Goal: Transaction & Acquisition: Purchase product/service

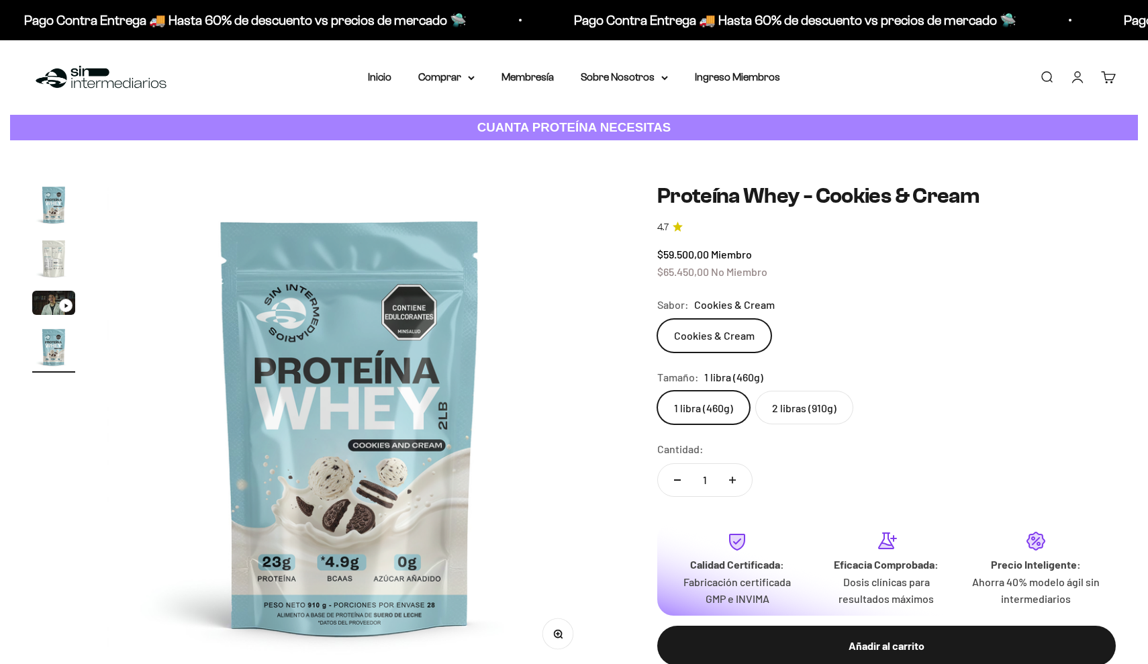
scroll to position [0, 1504]
click at [432, 71] on summary "Comprar" at bounding box center [446, 76] width 56 height 17
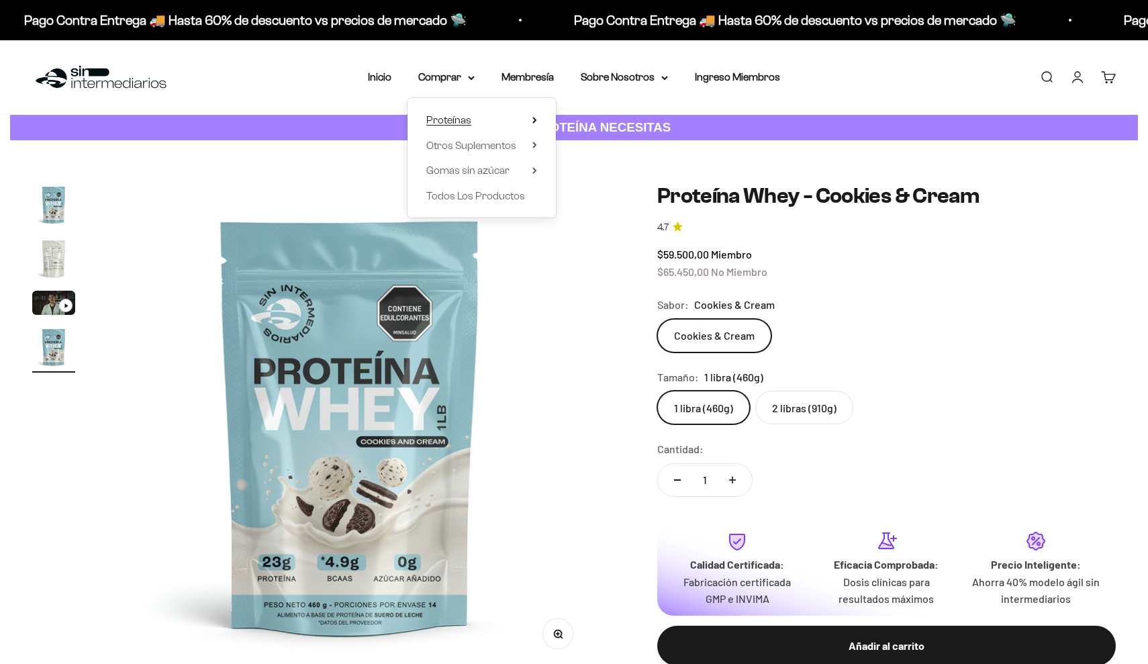
click at [461, 126] on span "Proteínas" at bounding box center [448, 119] width 45 height 17
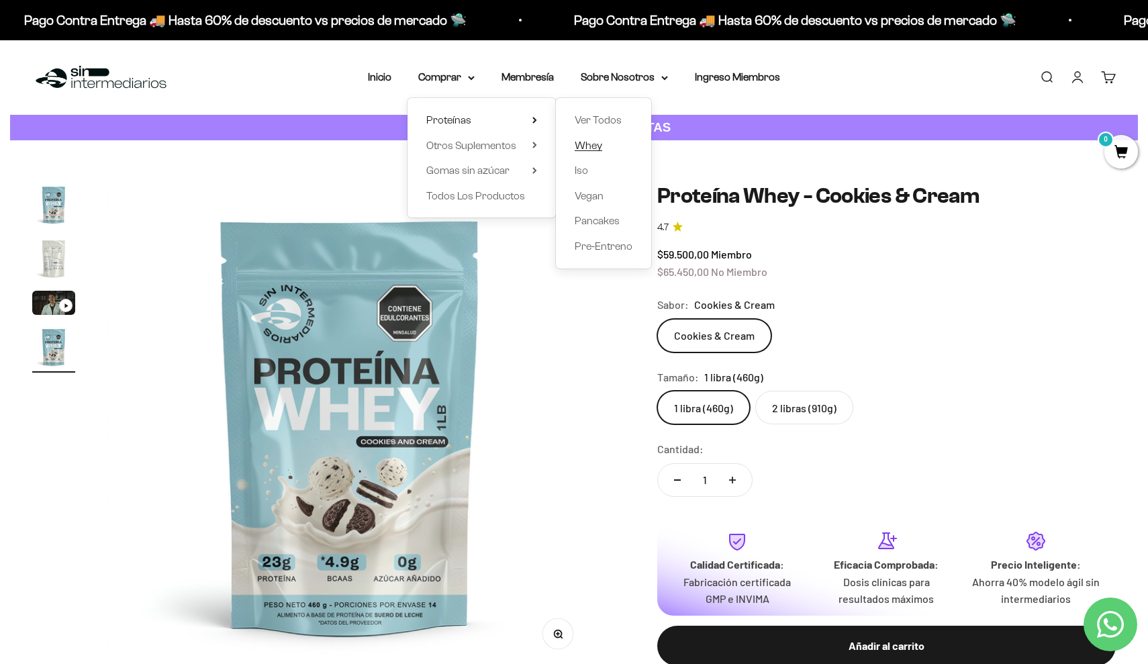
click at [587, 146] on span "Whey" at bounding box center [589, 145] width 28 height 11
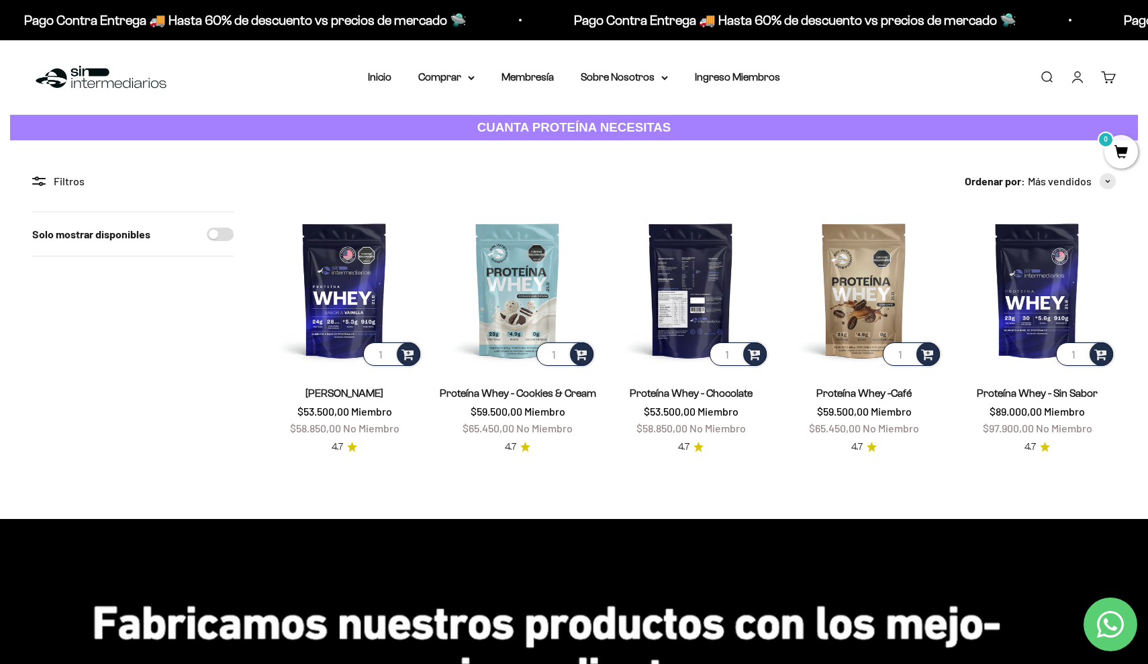
click at [681, 251] on img at bounding box center [690, 289] width 157 height 157
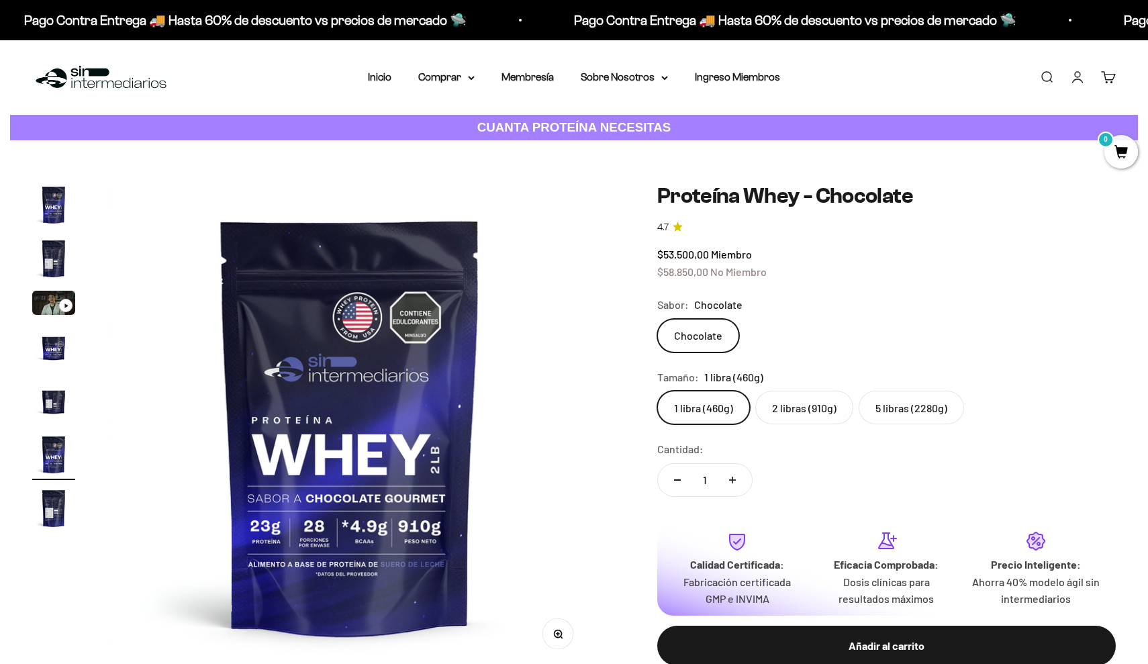
scroll to position [0, 2506]
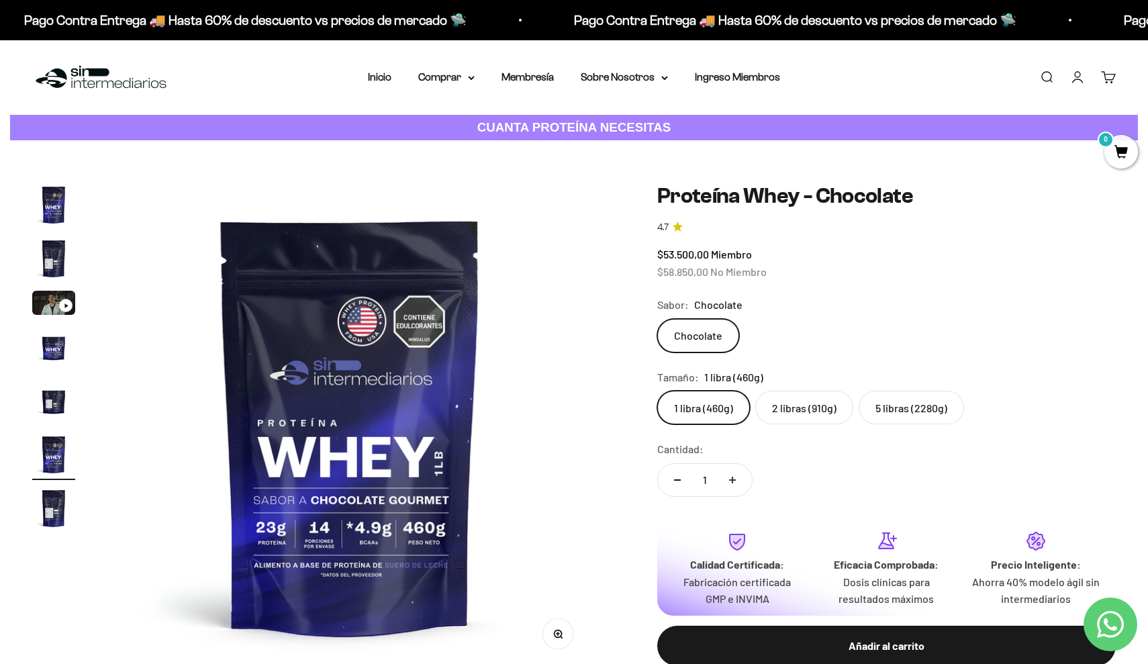
click at [896, 407] on label "5 libras (2280g)" at bounding box center [910, 408] width 105 height 34
click at [657, 391] on input "5 libras (2280g)" at bounding box center [656, 390] width 1 height 1
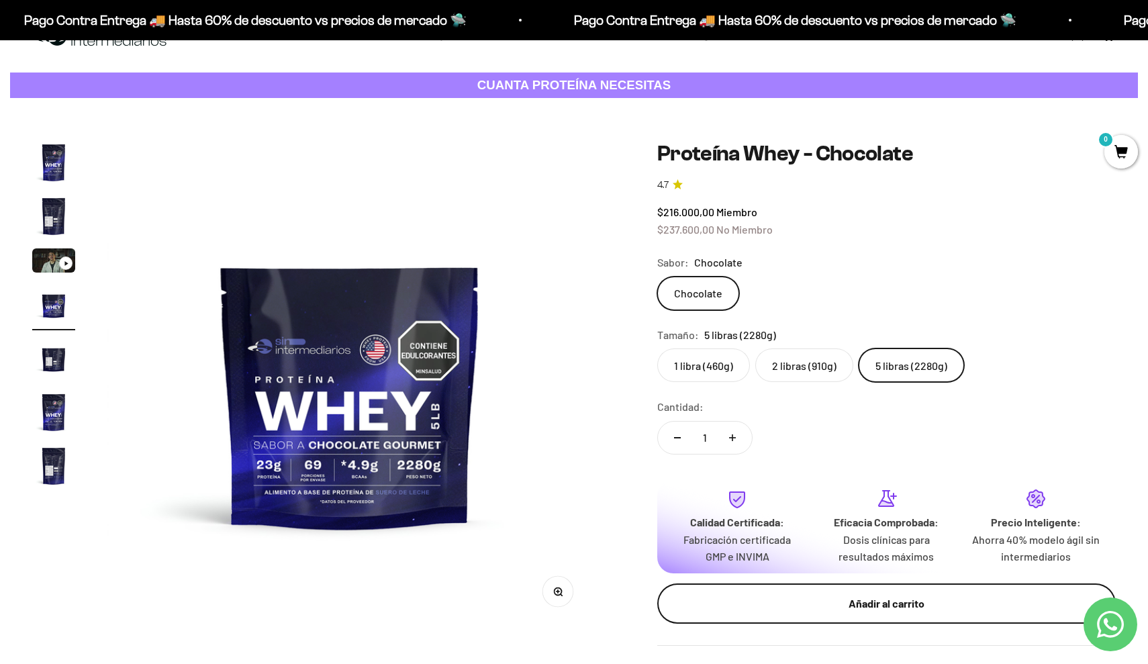
click at [901, 595] on div "Añadir al carrito" at bounding box center [886, 603] width 405 height 17
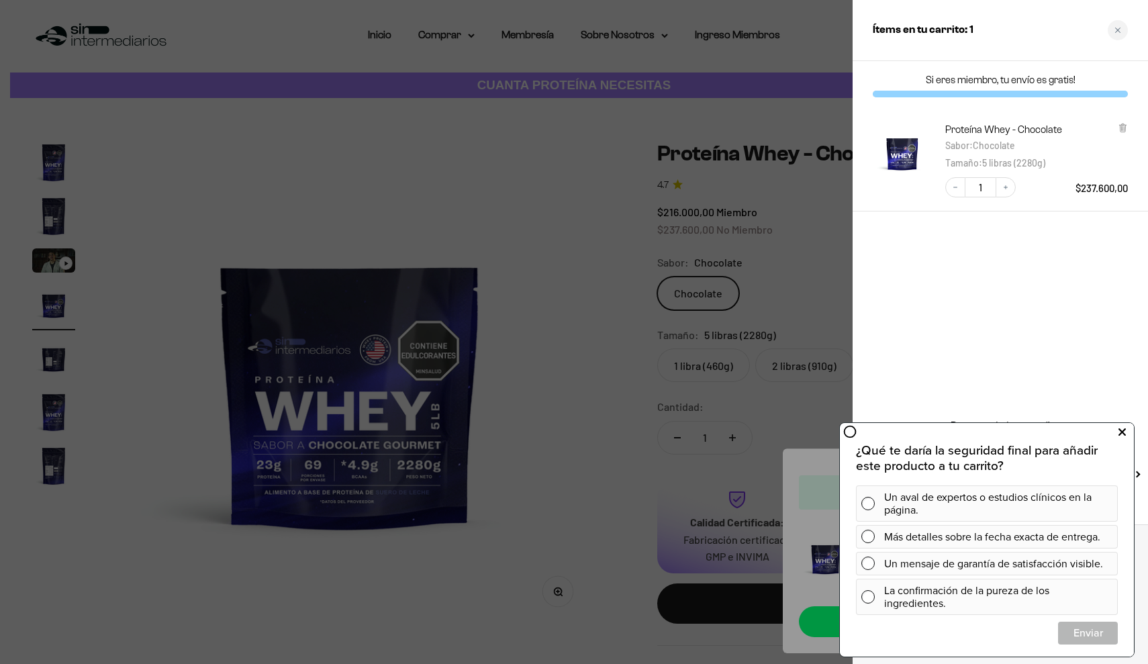
click at [1119, 430] on icon at bounding box center [1121, 432] width 7 height 17
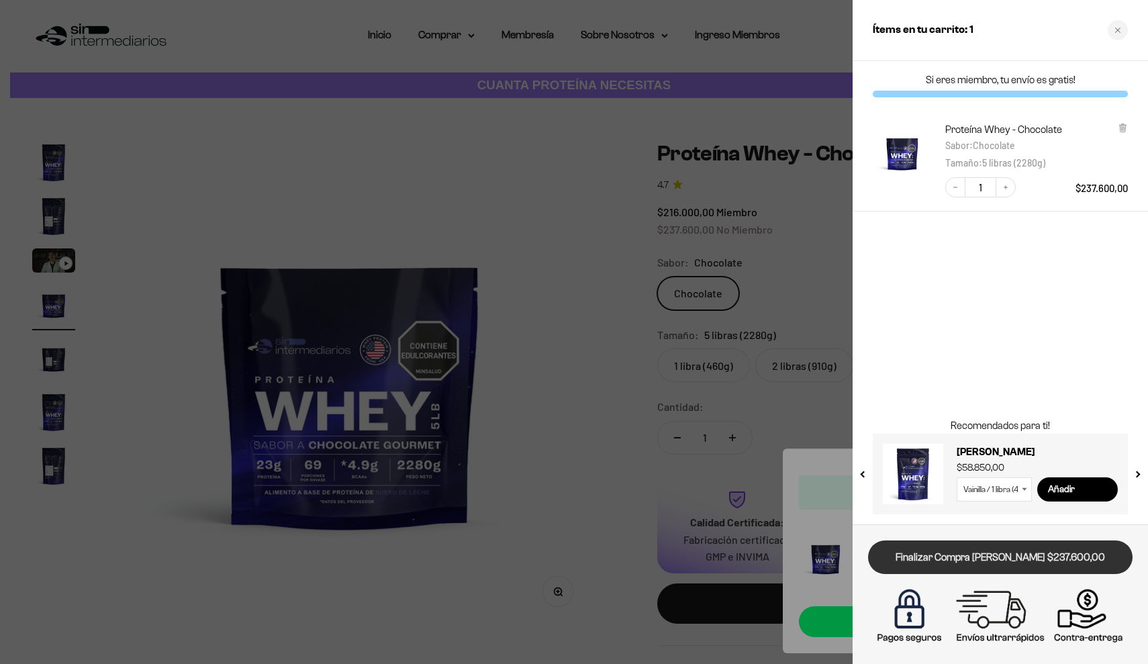
click at [946, 554] on link "Finalizar Compra [PERSON_NAME] $237.600,00" at bounding box center [1000, 557] width 264 height 34
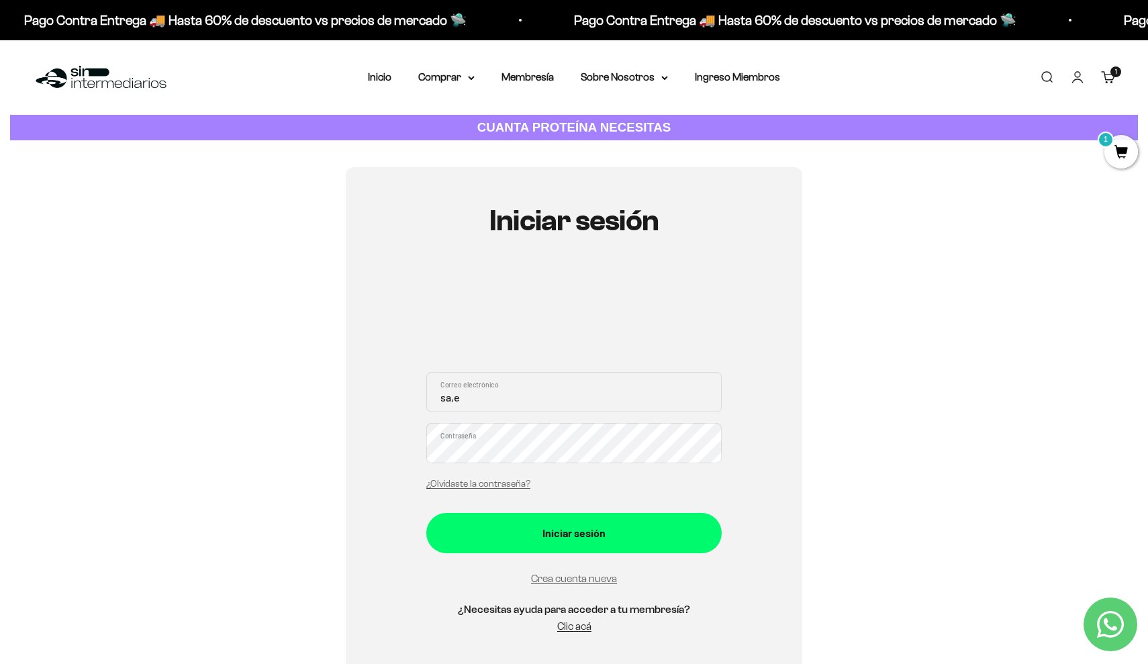
type input "sa,e"
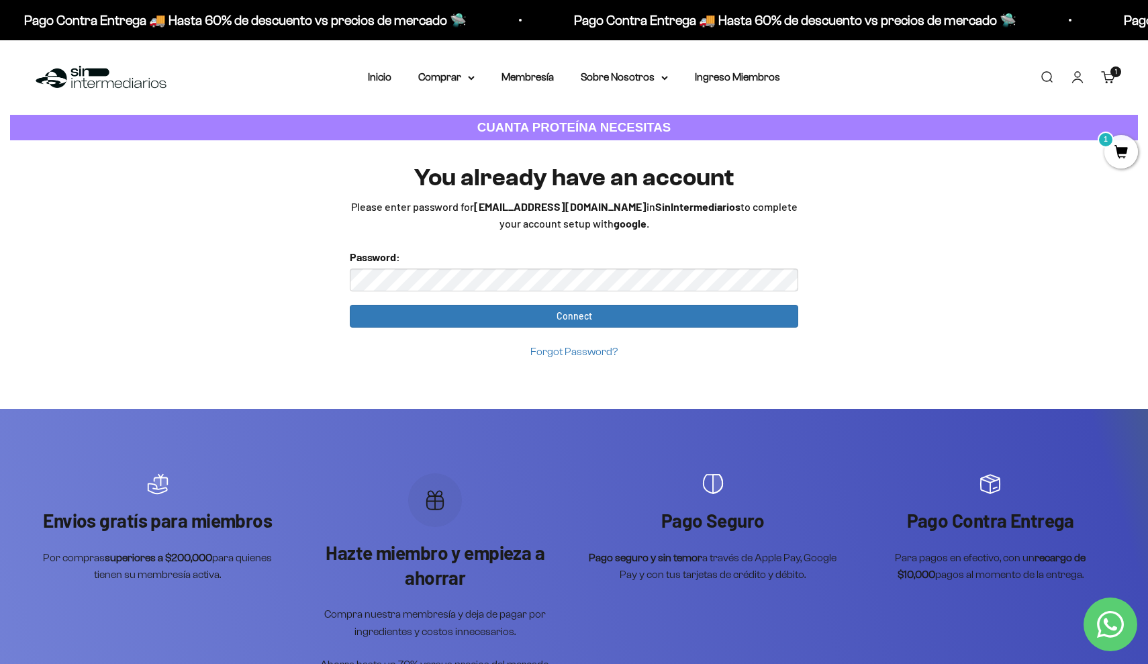
click at [1083, 81] on link "Iniciar sesión" at bounding box center [1077, 77] width 15 height 15
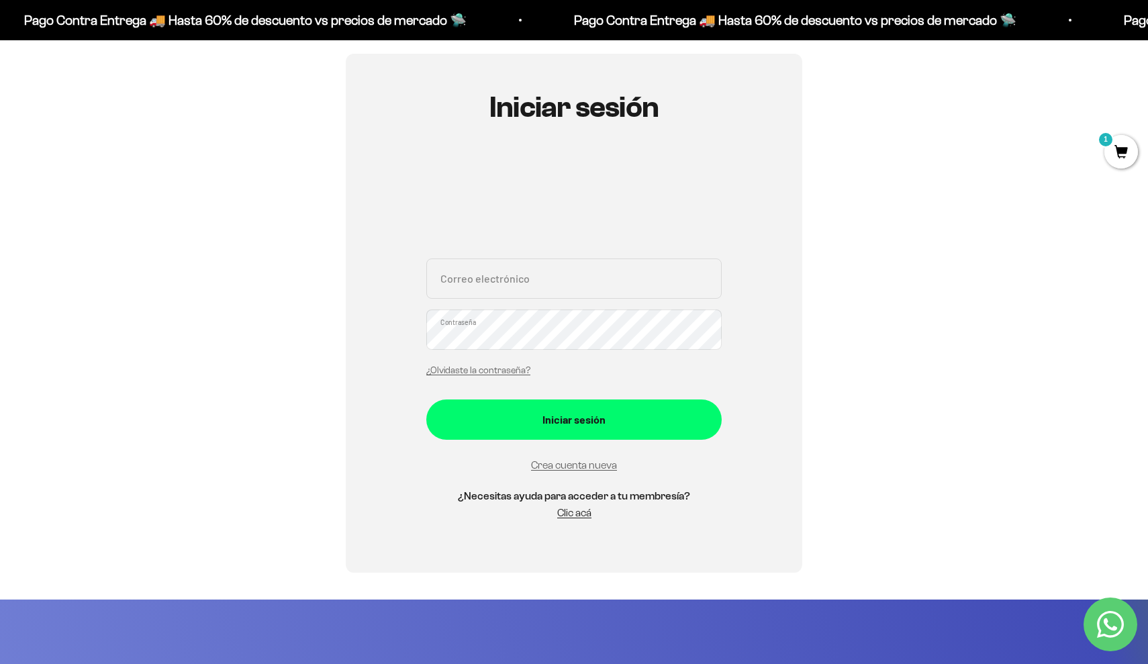
scroll to position [115, 0]
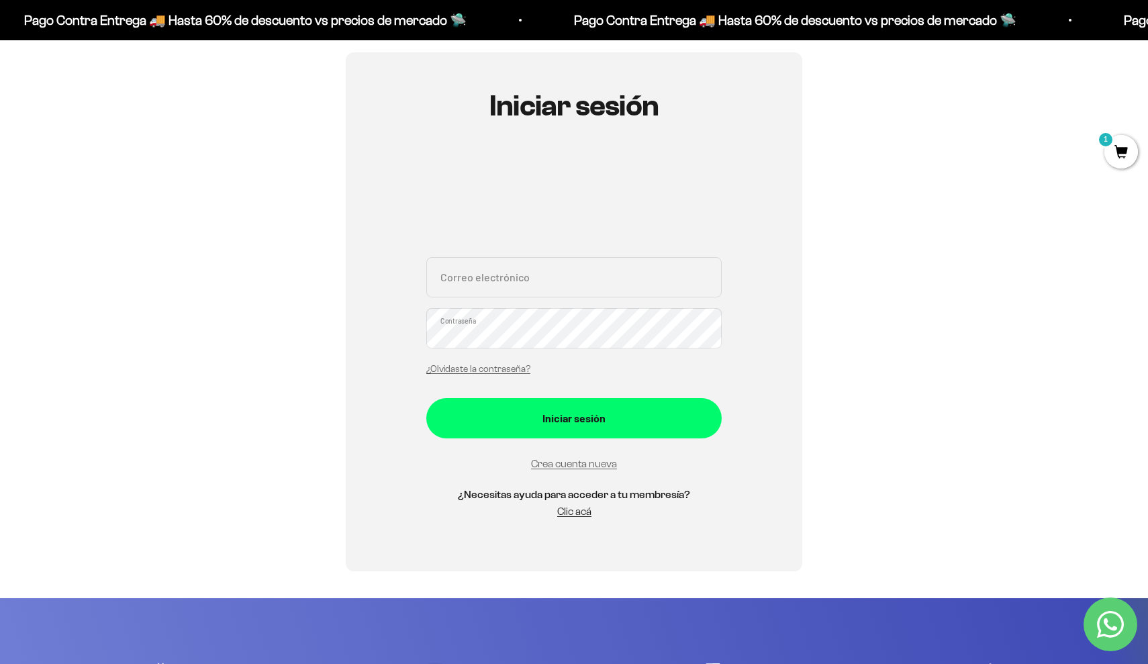
click at [483, 362] on div "¿Olvidaste la contraseña?" at bounding box center [478, 367] width 104 height 17
click at [461, 372] on link "¿Olvidaste la contraseña?" at bounding box center [478, 369] width 104 height 10
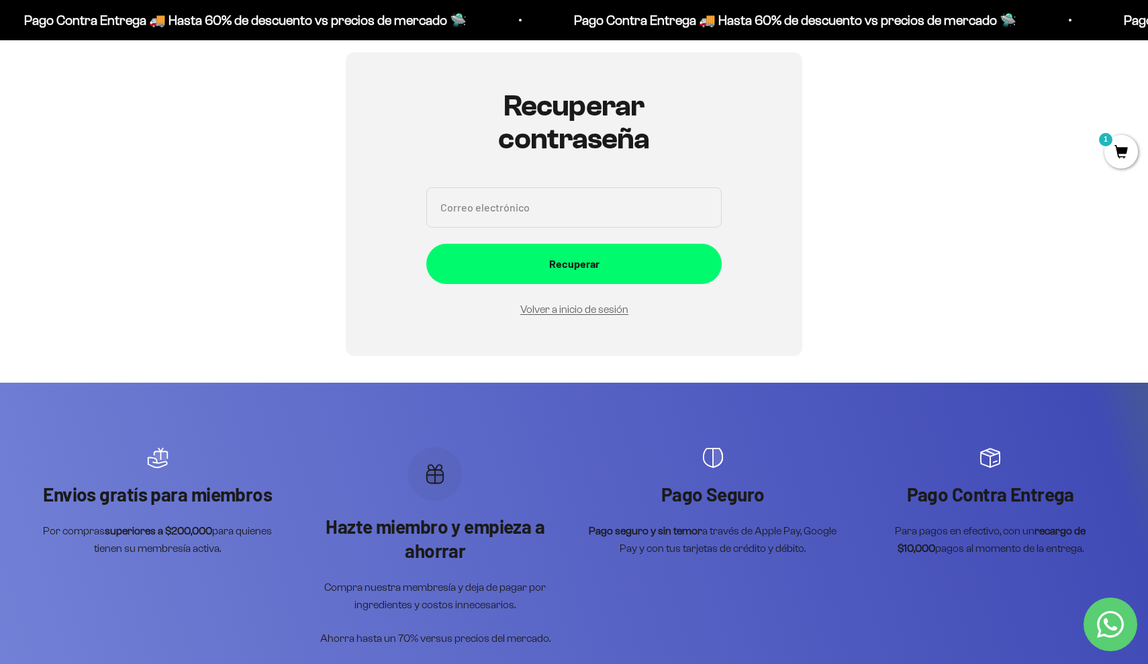
click at [499, 217] on input "Correo electrónico" at bounding box center [573, 207] width 295 height 40
type input "samevivi@gmail.com"
click at [574, 262] on button "Recuperar" at bounding box center [573, 264] width 295 height 40
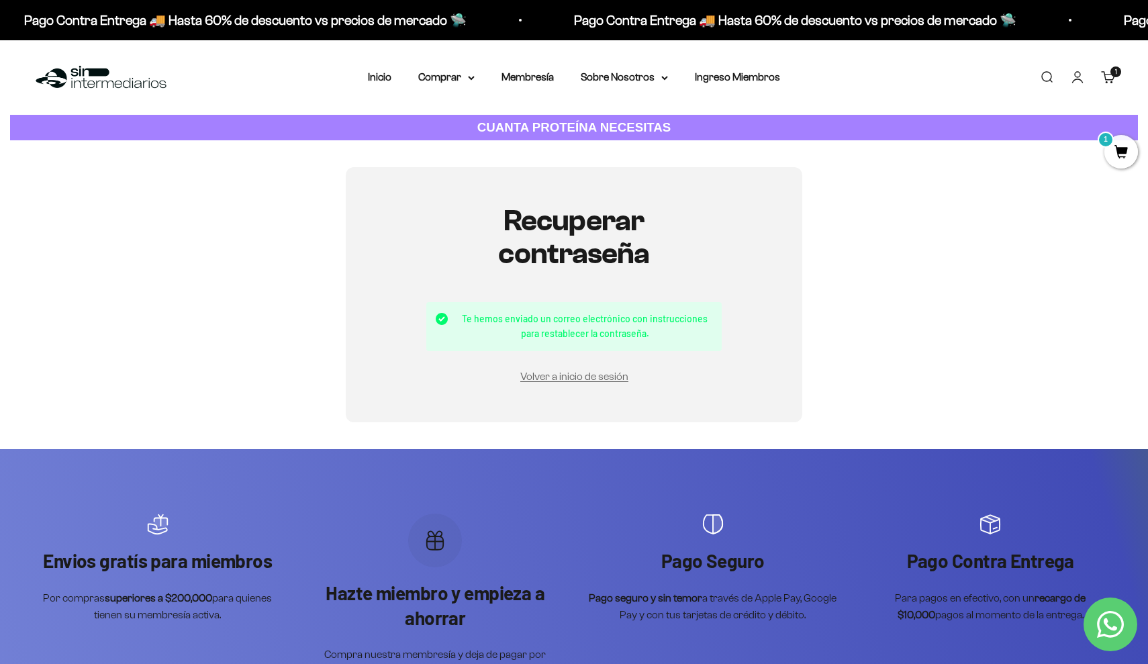
click at [601, 5] on div "Pago Contra Entrega 🚚 Hasta 60% de descuento vs precios [PERSON_NAME] 🛸 Pago Co…" at bounding box center [574, 20] width 1148 height 40
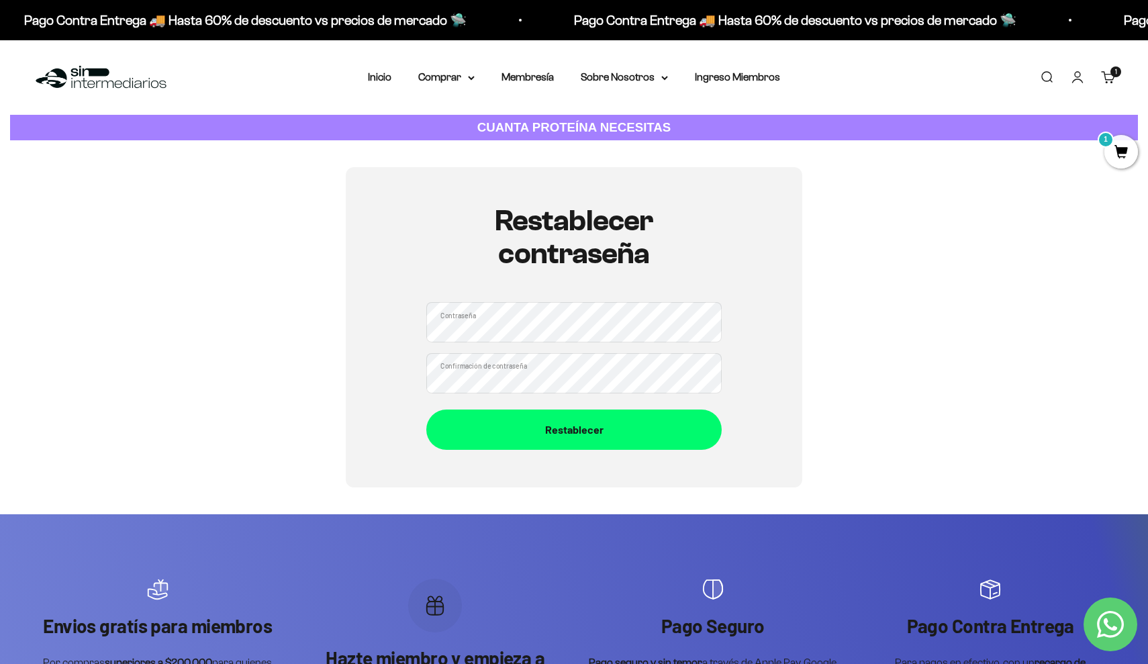
click at [791, 289] on div "Restablecer contraseña Contraseña Confirmación de contraseña Restablecer" at bounding box center [574, 327] width 456 height 320
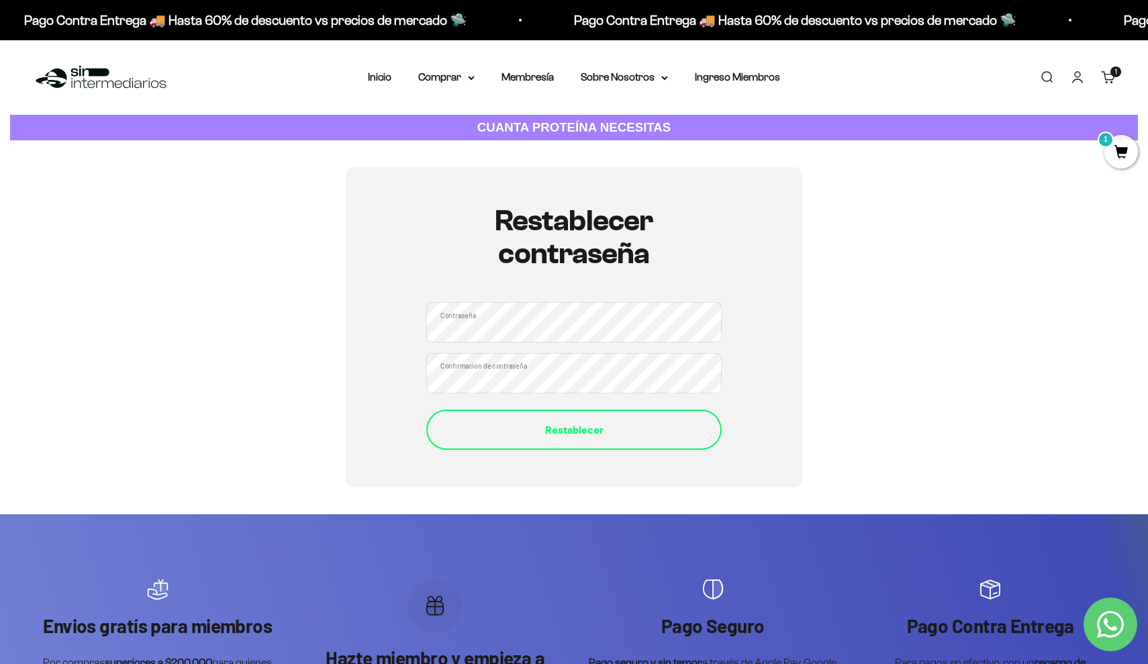
click at [609, 435] on div "Restablecer" at bounding box center [574, 429] width 242 height 17
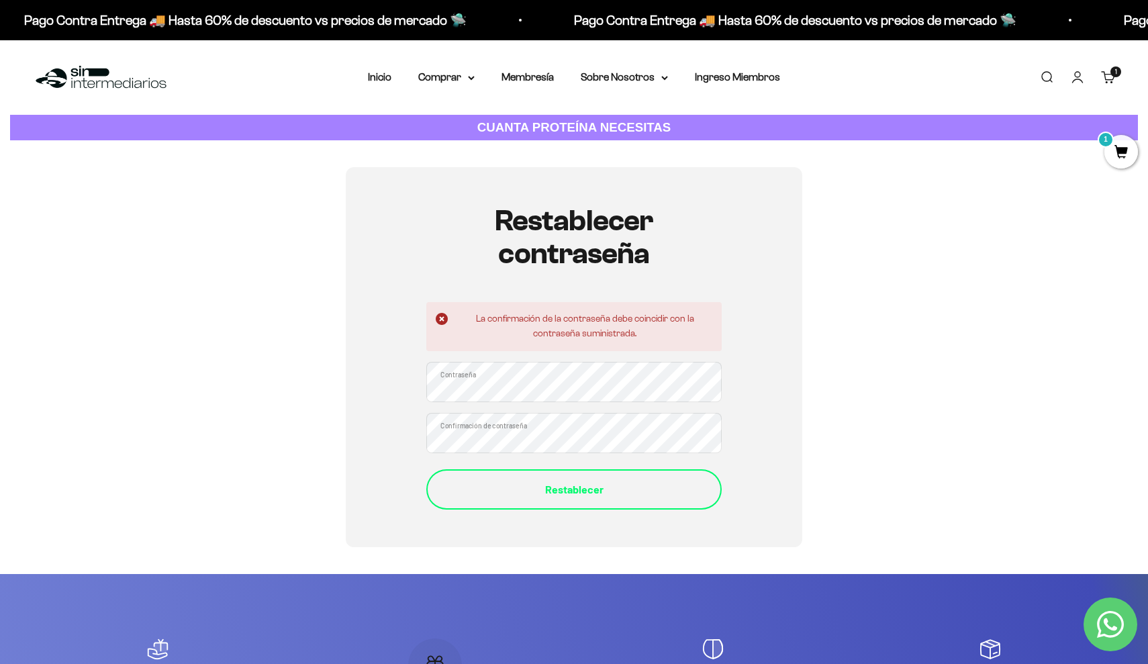
click at [475, 481] on div "Restablecer" at bounding box center [574, 489] width 242 height 17
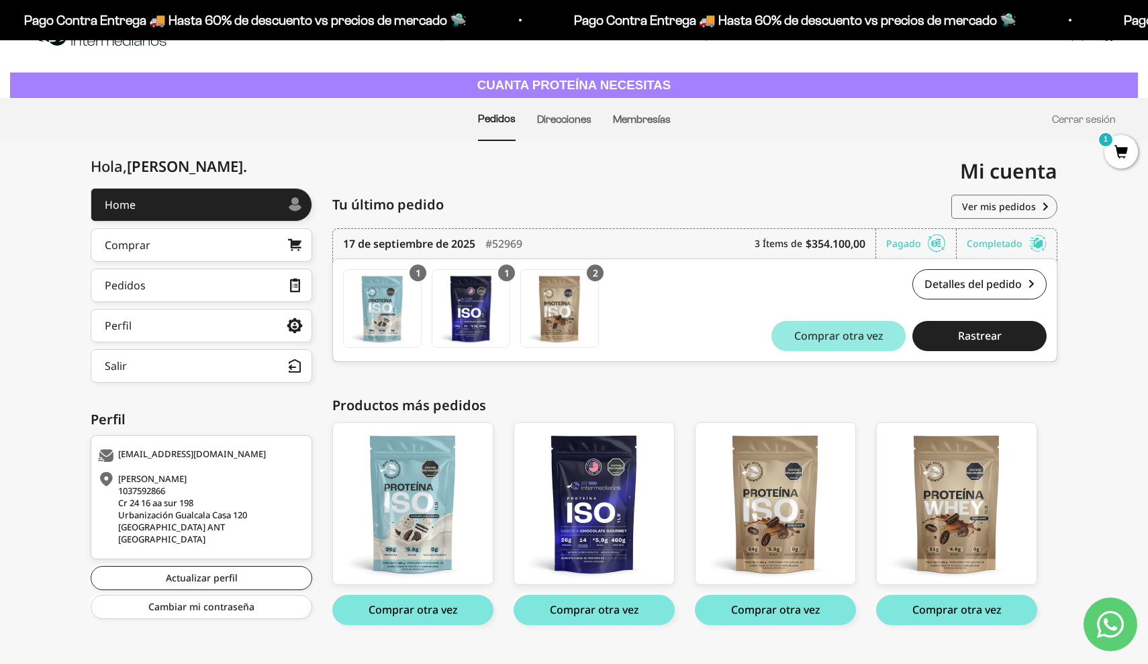
scroll to position [46, 0]
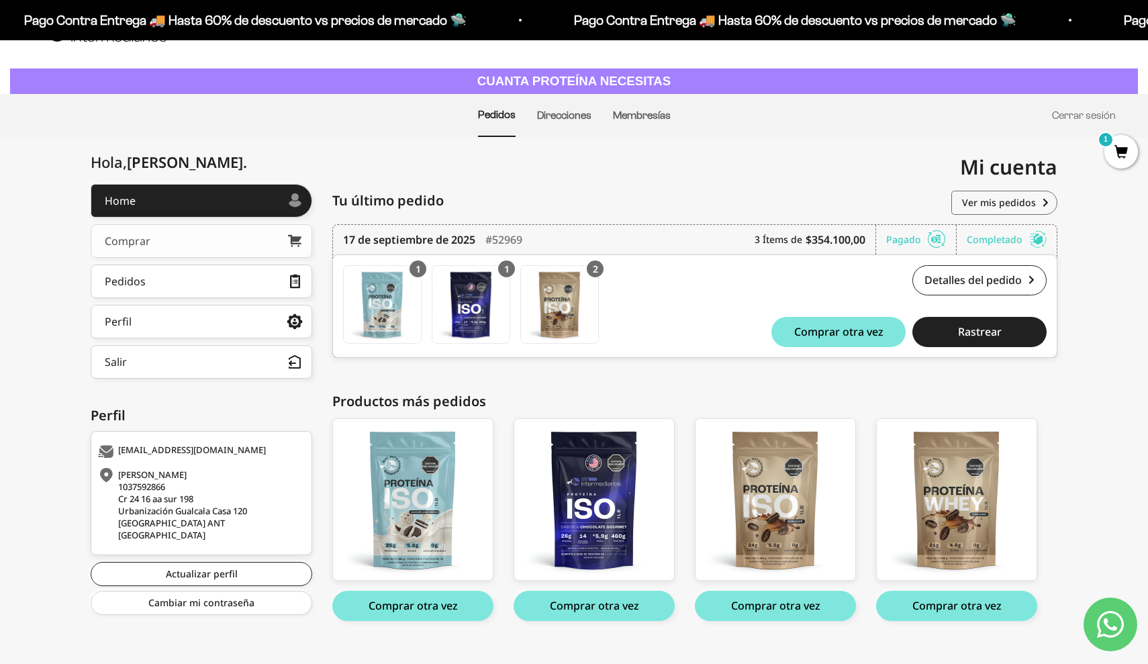
click at [283, 233] on link "Comprar" at bounding box center [201, 241] width 221 height 34
click at [150, 234] on link "Comprar" at bounding box center [201, 241] width 221 height 34
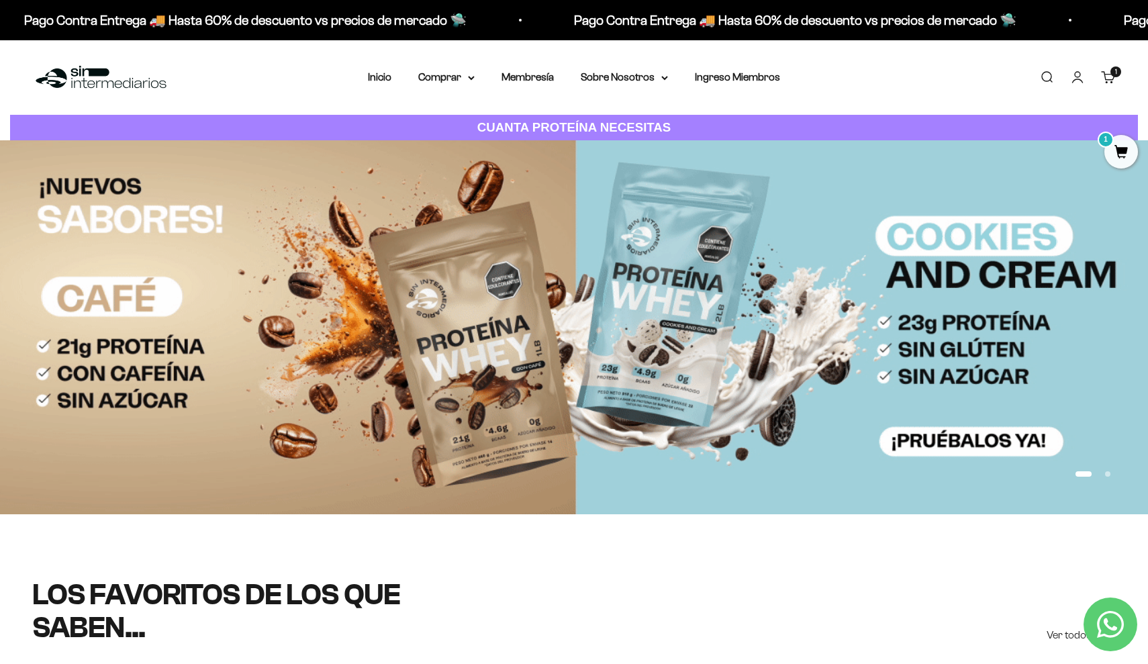
click at [1083, 85] on link "Cuenta" at bounding box center [1077, 77] width 15 height 15
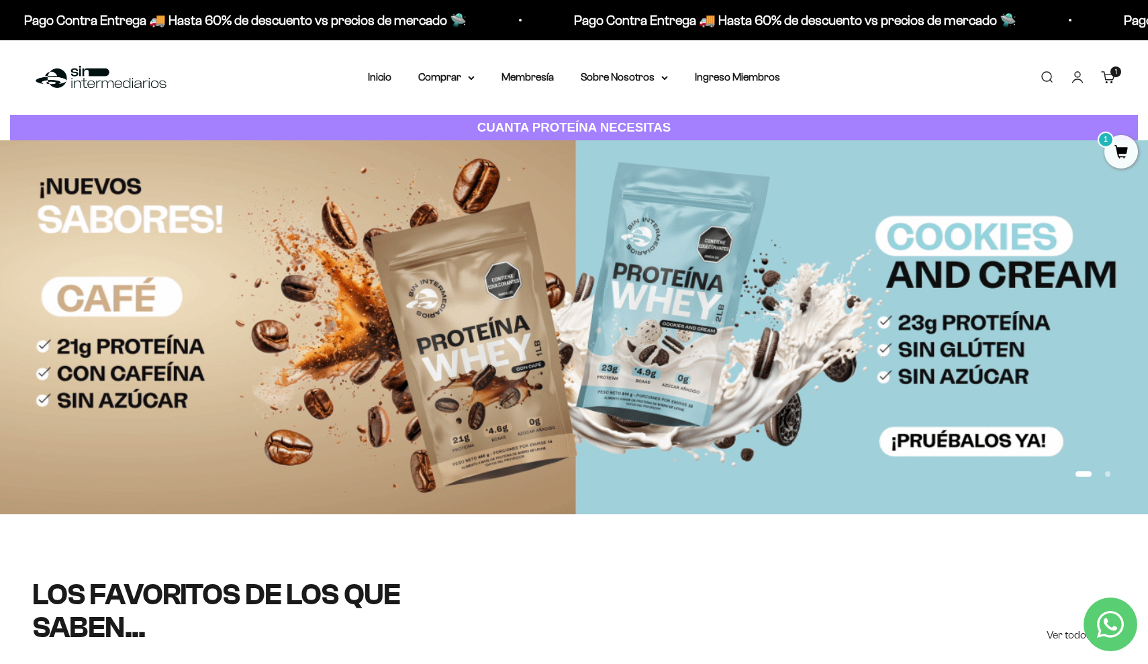
click at [1078, 77] on link "Cuenta" at bounding box center [1077, 77] width 15 height 15
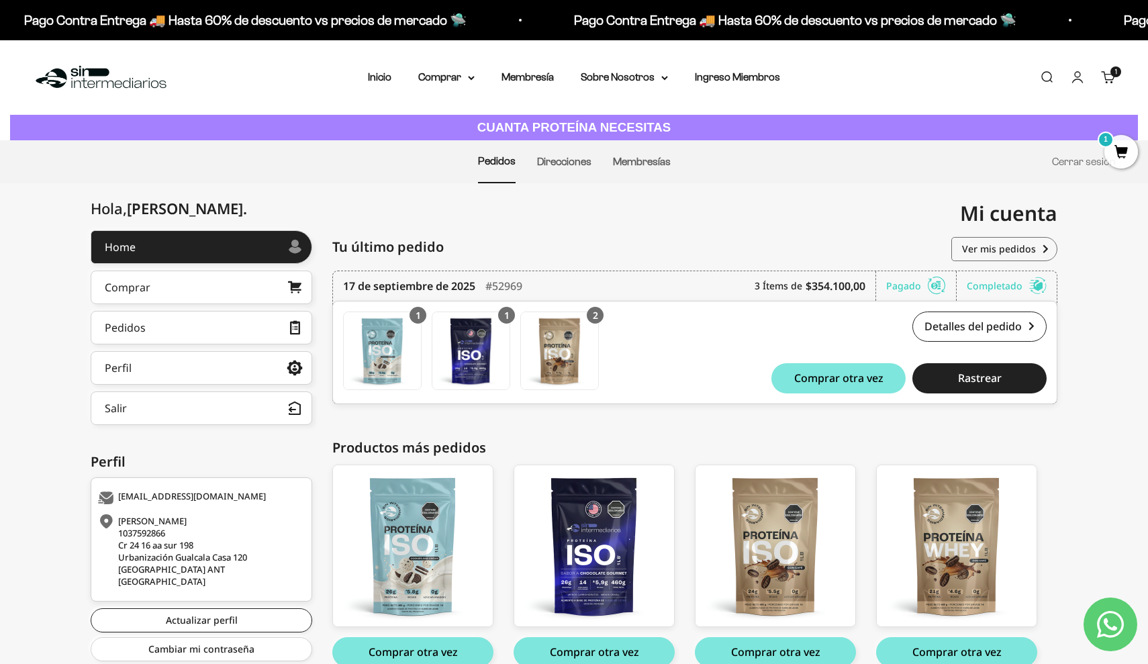
click at [452, 87] on div "Menú Buscar Inicio Comprar Proteínas Ver Todos Whey Iso Vegan Pancakes Pre-Entr…" at bounding box center [574, 77] width 1148 height 75
click at [440, 79] on summary "Comprar" at bounding box center [446, 76] width 56 height 17
click at [524, 121] on summary "Proteínas" at bounding box center [481, 119] width 111 height 17
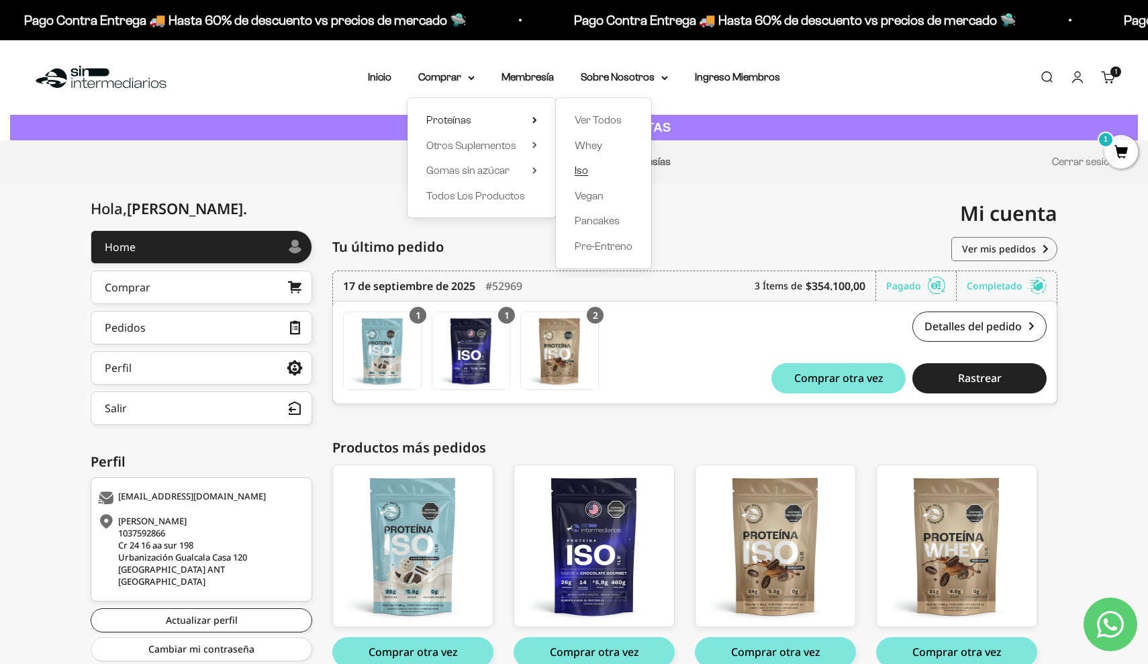
click at [581, 164] on span "Iso" at bounding box center [581, 169] width 13 height 11
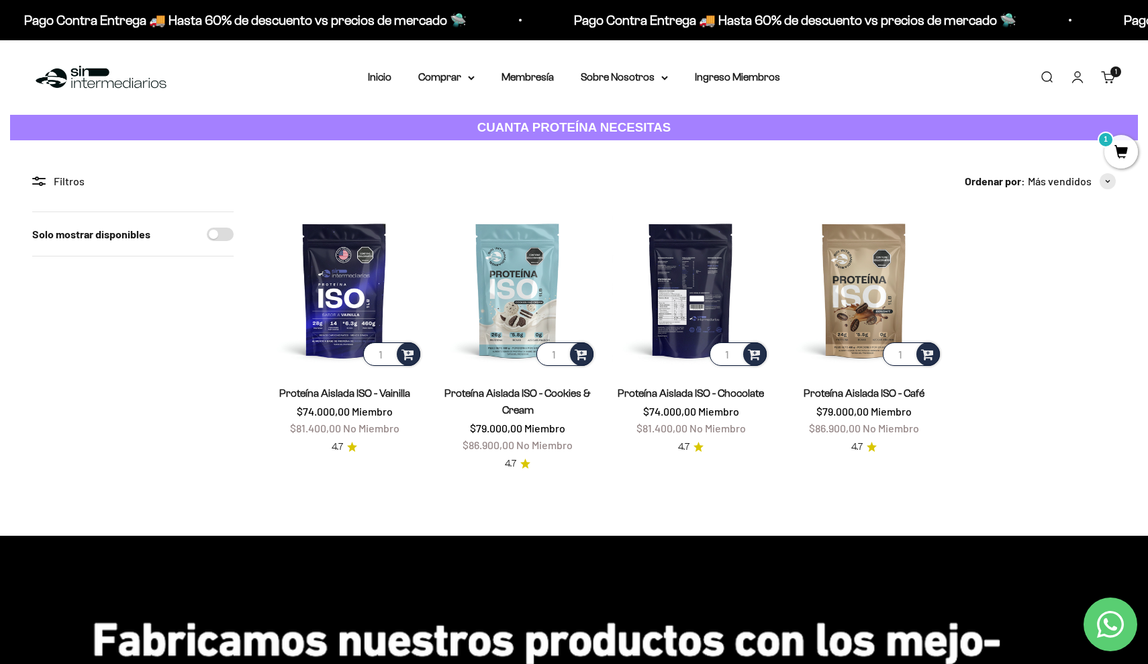
click at [692, 292] on img at bounding box center [690, 289] width 157 height 157
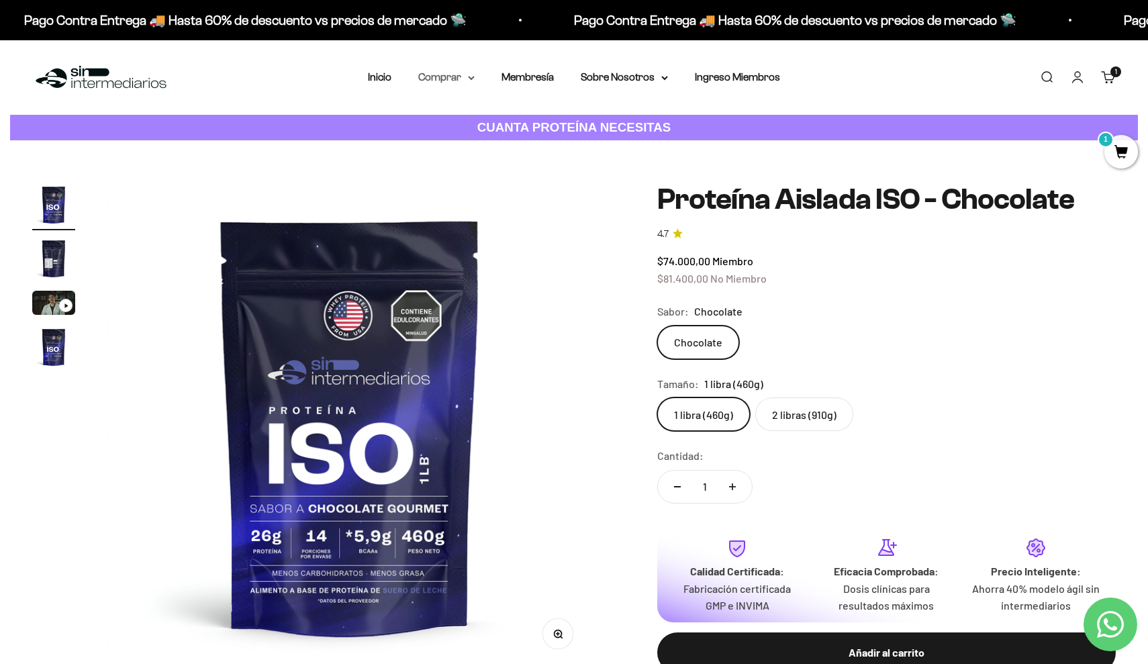
click at [428, 85] on summary "Comprar" at bounding box center [446, 76] width 56 height 17
click at [925, 458] on div "Cantidad: 1" at bounding box center [886, 477] width 458 height 60
click at [1109, 81] on link "Carrito 1 artículo 1" at bounding box center [1108, 77] width 15 height 15
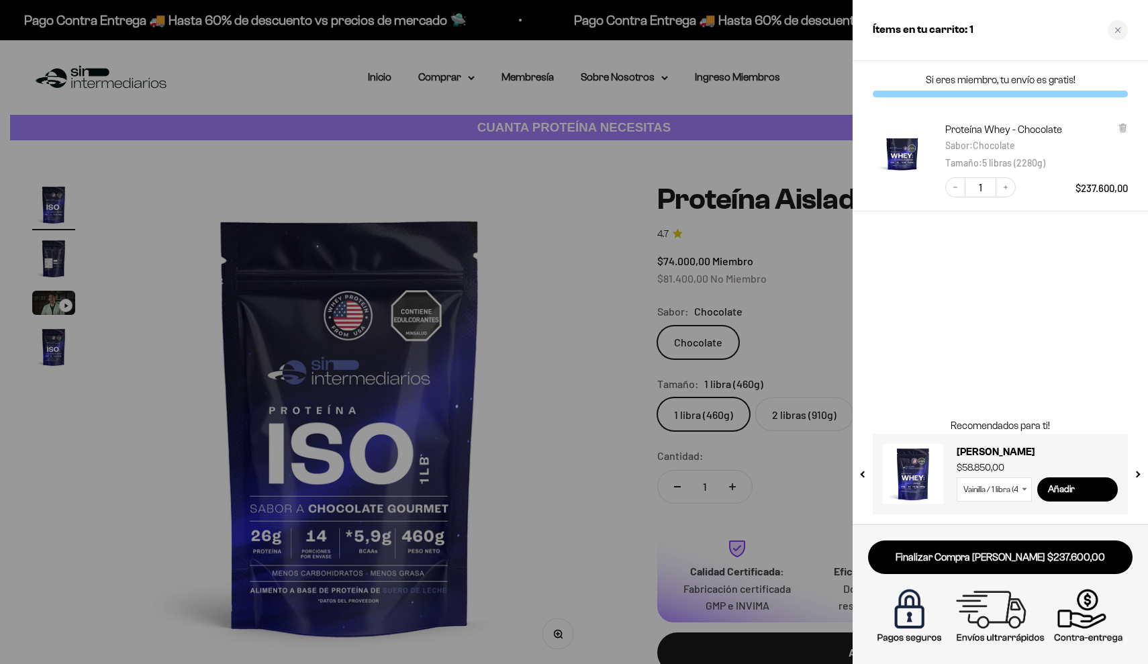
click at [905, 144] on img "Proteína Whey - Chocolate - Chocolate / 5 libras (2280g)" at bounding box center [902, 152] width 59 height 59
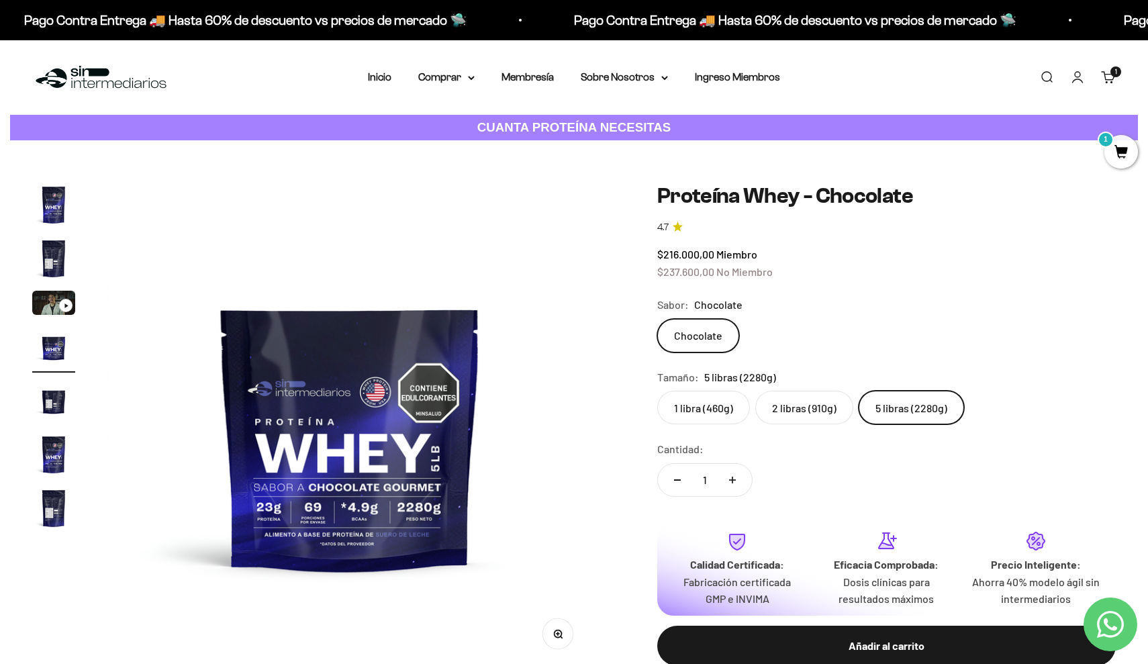
click at [1114, 74] on cart-count "1 artículo 1" at bounding box center [1115, 71] width 11 height 11
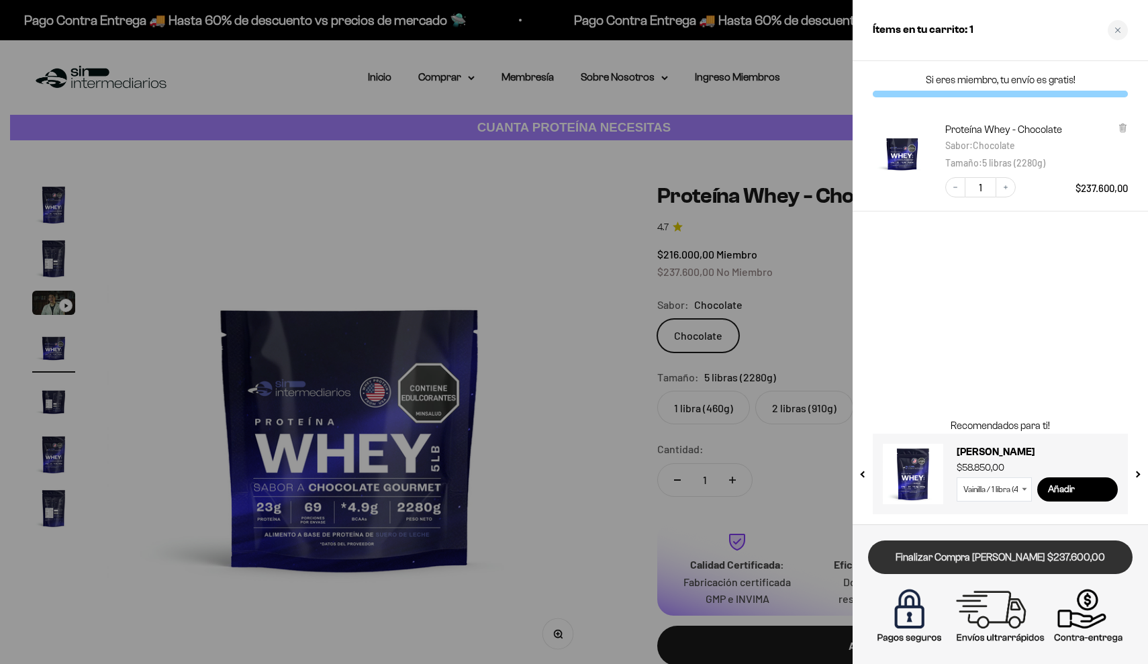
click at [972, 567] on link "Finalizar Compra [PERSON_NAME] $237.600,00" at bounding box center [1000, 557] width 264 height 34
